Goal: Navigation & Orientation: Find specific page/section

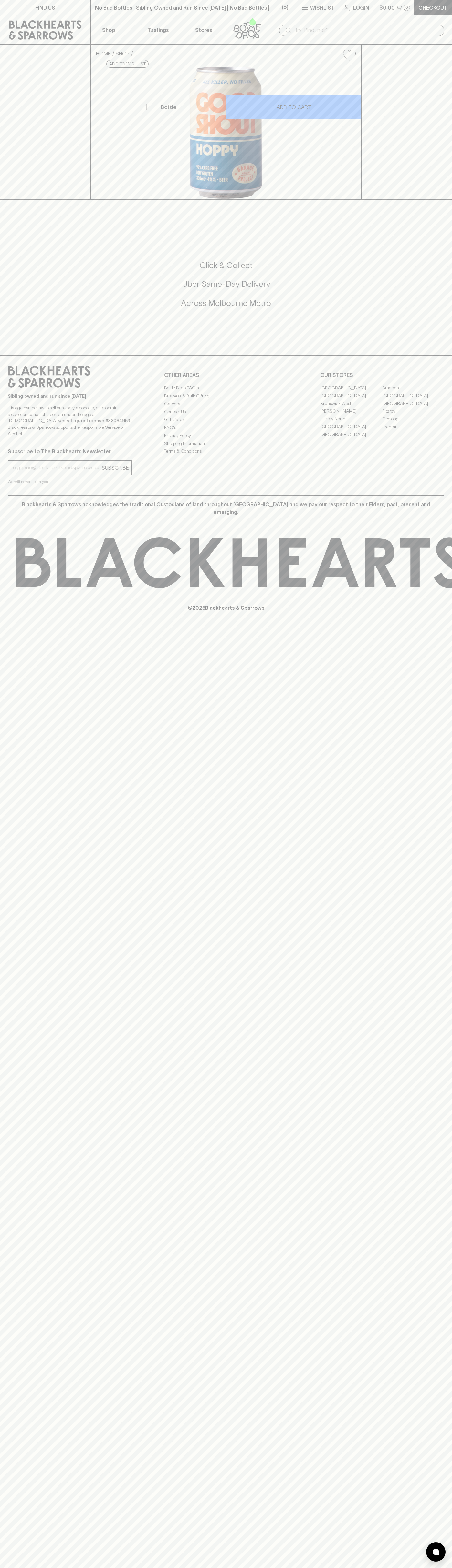
click at [358, 9] on p "Login" at bounding box center [361, 7] width 16 height 8
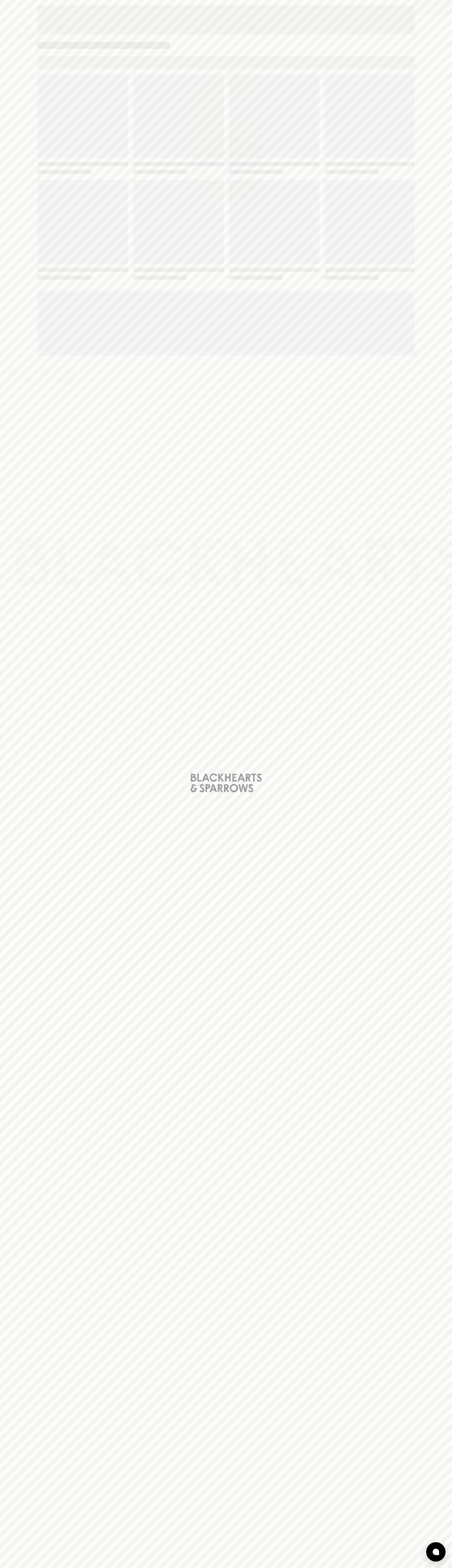
click at [420, 167] on div "Loading" at bounding box center [226, 784] width 452 height 1568
click at [222, 1567] on html "FIND US | No Bad Bottles | Sibling Owned and Run Since [DATE] | No Bad Bottles …" at bounding box center [226, 784] width 452 height 1568
click at [9, 1323] on div "Loading" at bounding box center [226, 784] width 452 height 1568
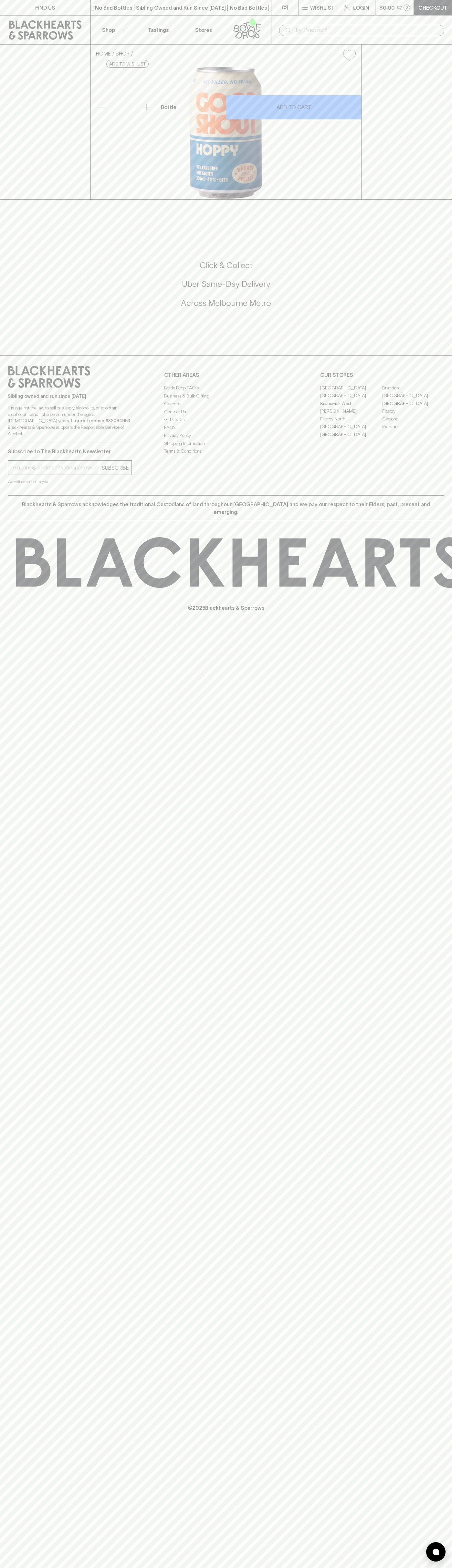
click at [413, 415] on link "Fitzroy" at bounding box center [413, 411] width 62 height 8
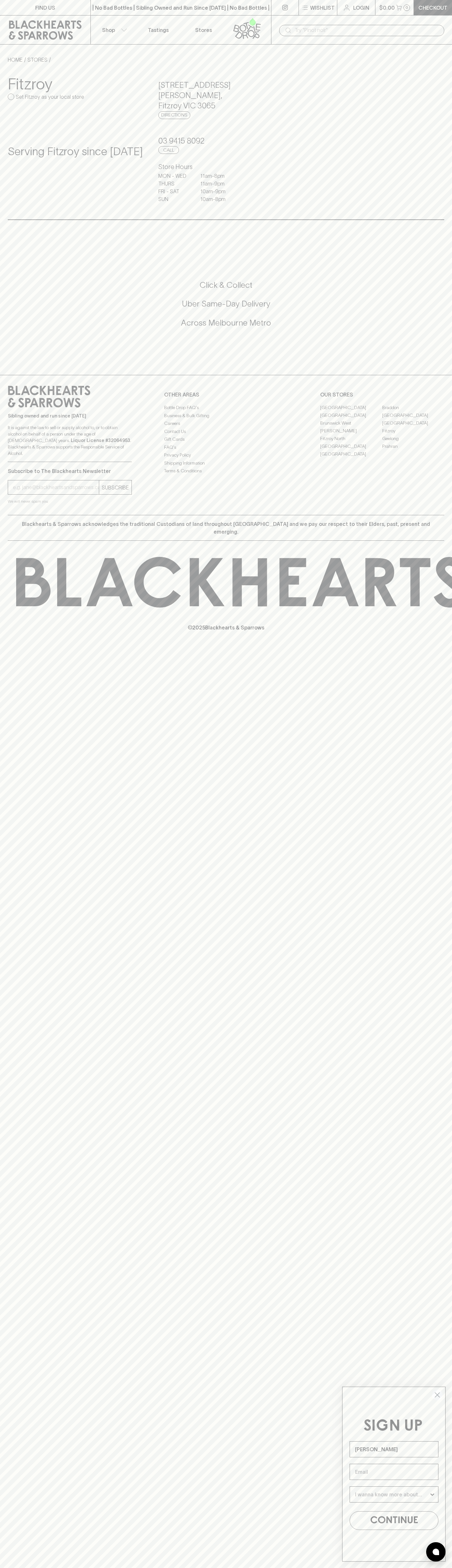
type input "John Smith"
